Goal: Task Accomplishment & Management: Manage account settings

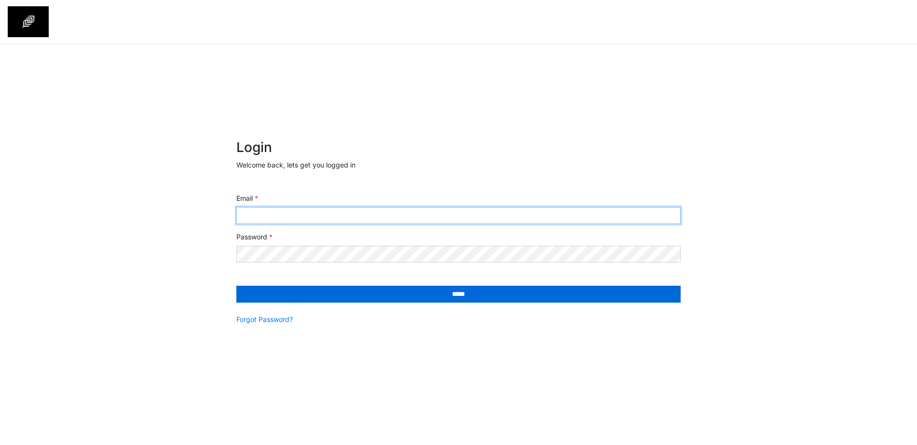
type input "**********"
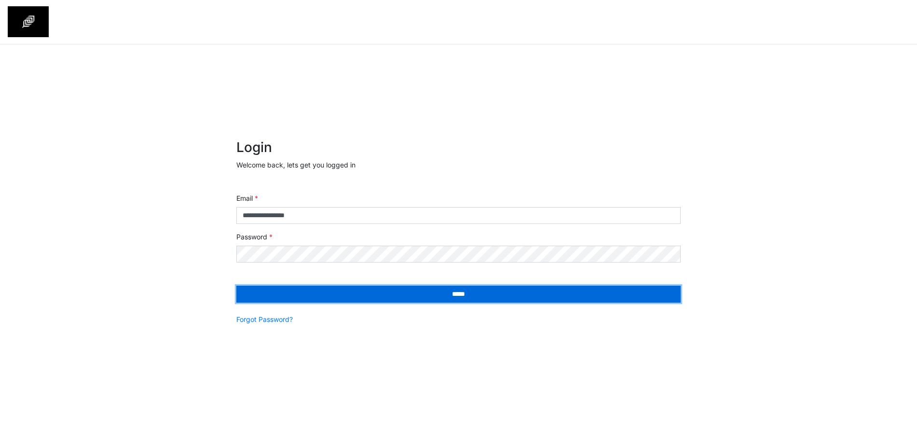
click at [357, 295] on input "*****" at bounding box center [458, 294] width 444 height 17
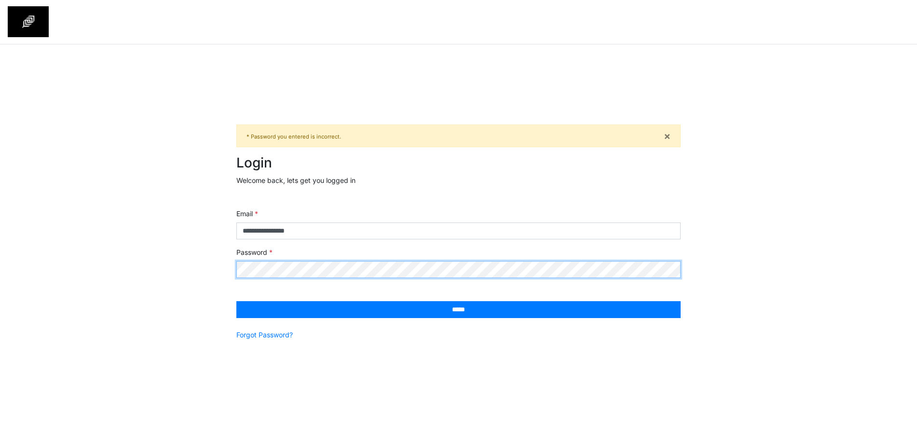
click at [161, 251] on div "**********" at bounding box center [458, 249] width 917 height 410
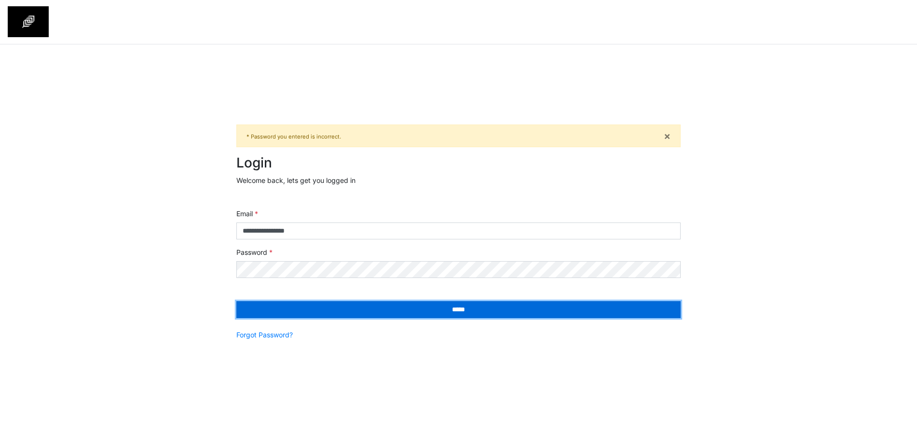
click at [276, 312] on input "*****" at bounding box center [458, 309] width 444 height 17
